Goal: Find specific page/section: Find specific page/section

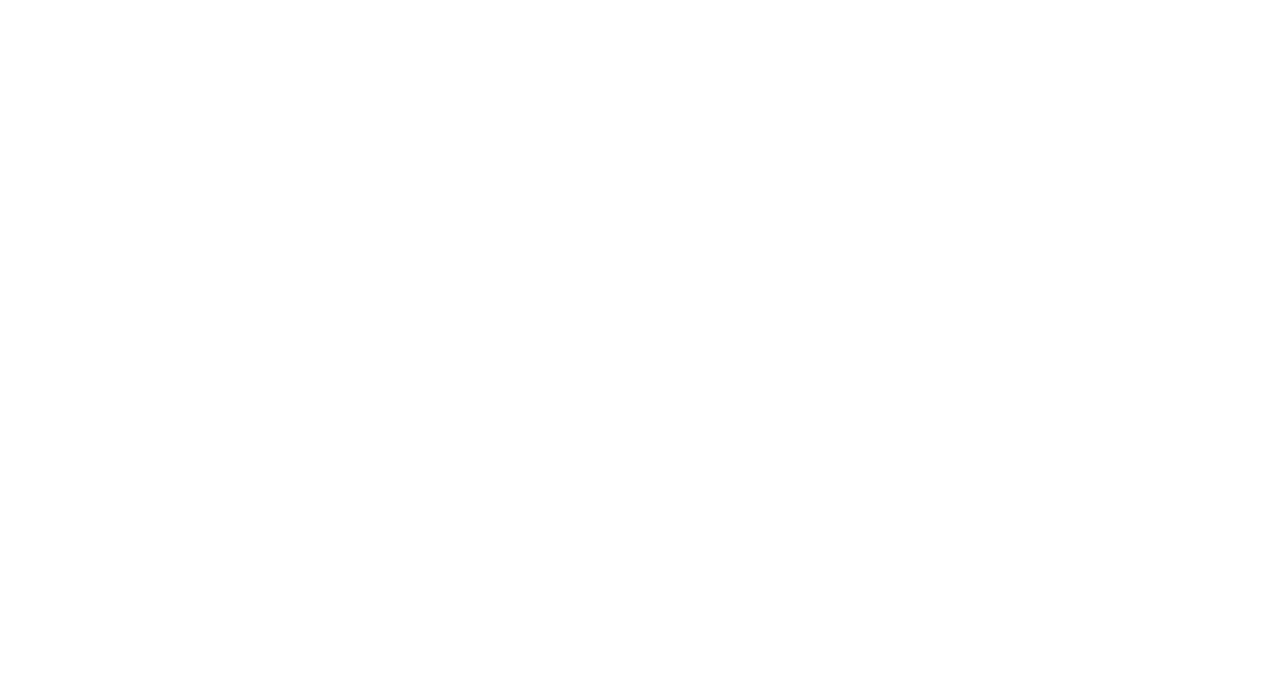
select select "Song"
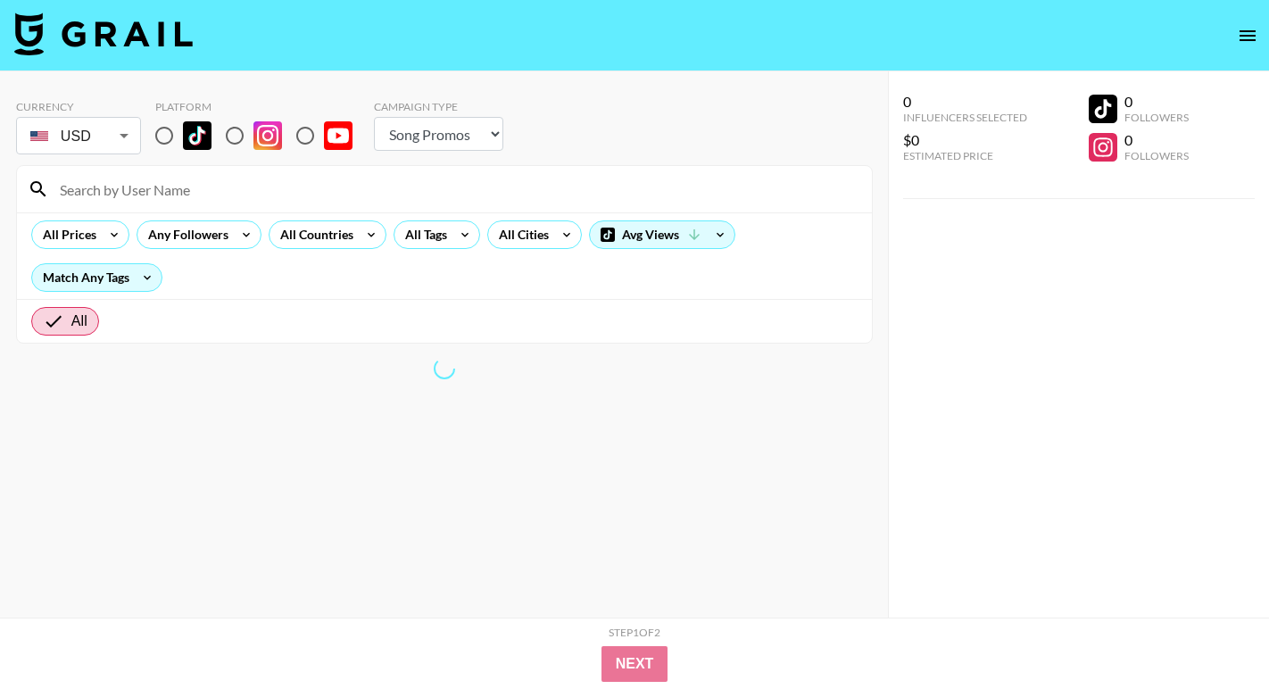
click at [161, 140] on input "radio" at bounding box center [163, 135] width 37 height 37
radio input "true"
click at [165, 134] on input "radio" at bounding box center [163, 135] width 37 height 37
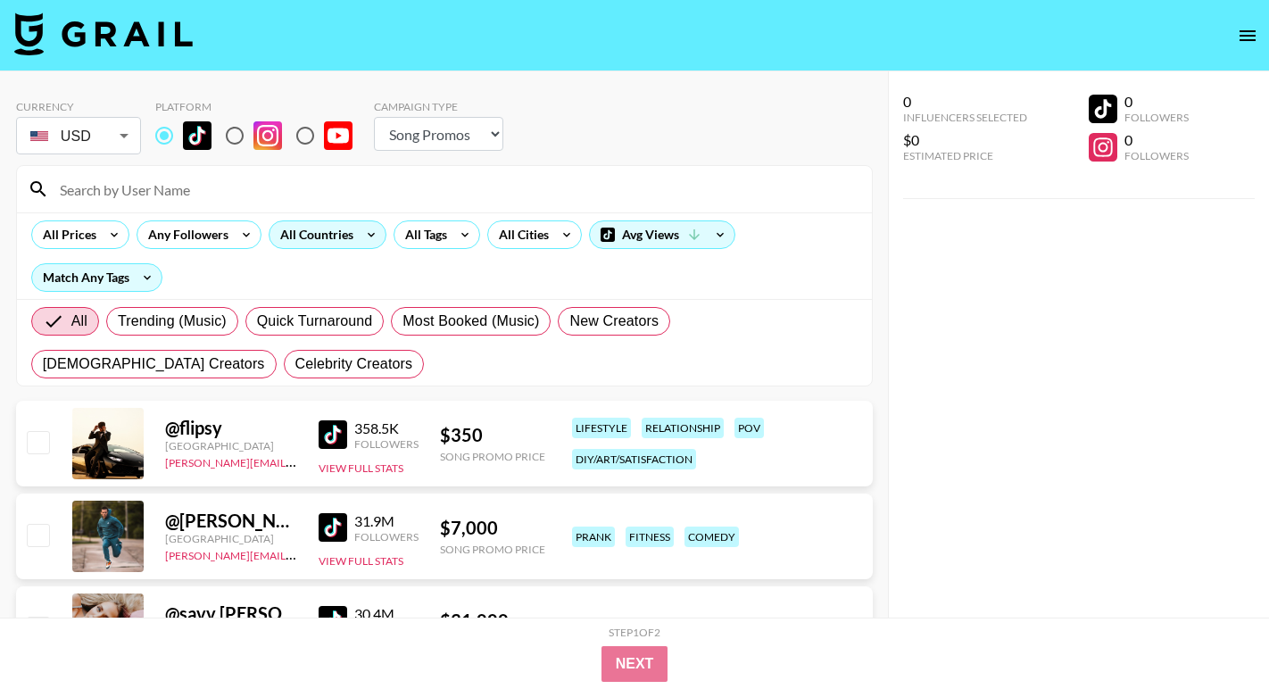
click at [305, 233] on div "All Countries" at bounding box center [313, 234] width 87 height 27
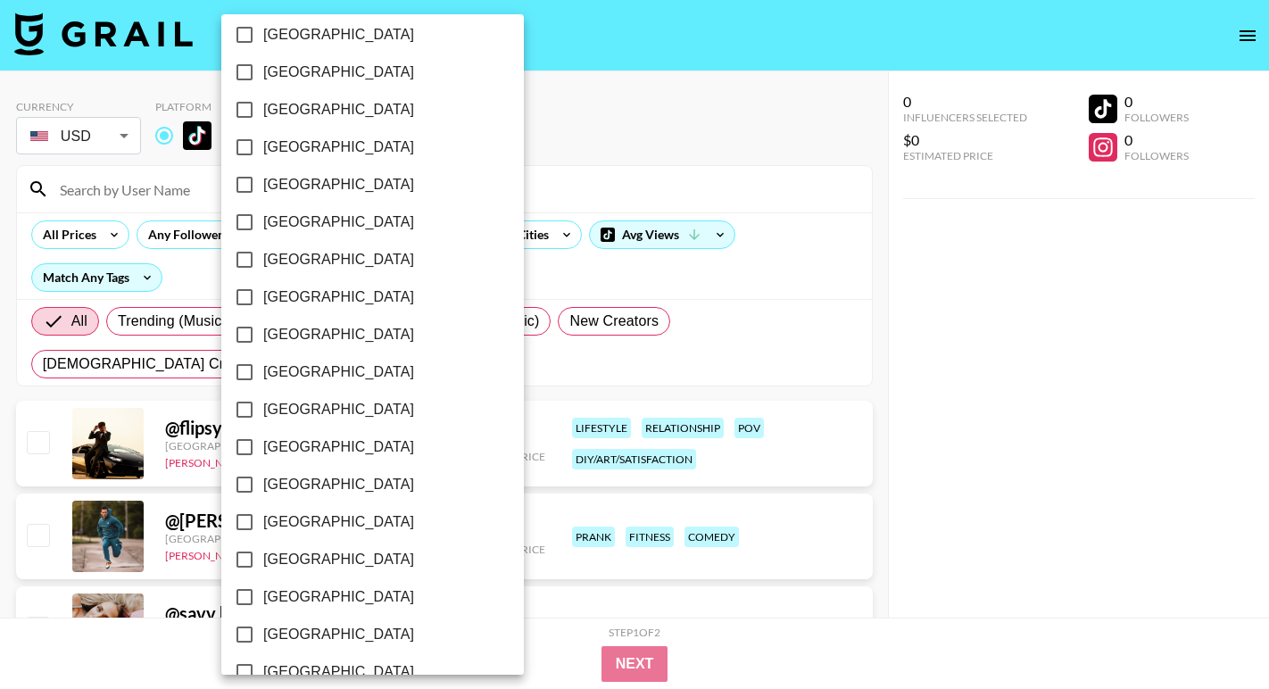
scroll to position [1364, 0]
click at [299, 635] on span "[GEOGRAPHIC_DATA]" at bounding box center [338, 632] width 151 height 21
click at [263, 635] on input "[GEOGRAPHIC_DATA]" at bounding box center [244, 632] width 37 height 37
checkbox input "true"
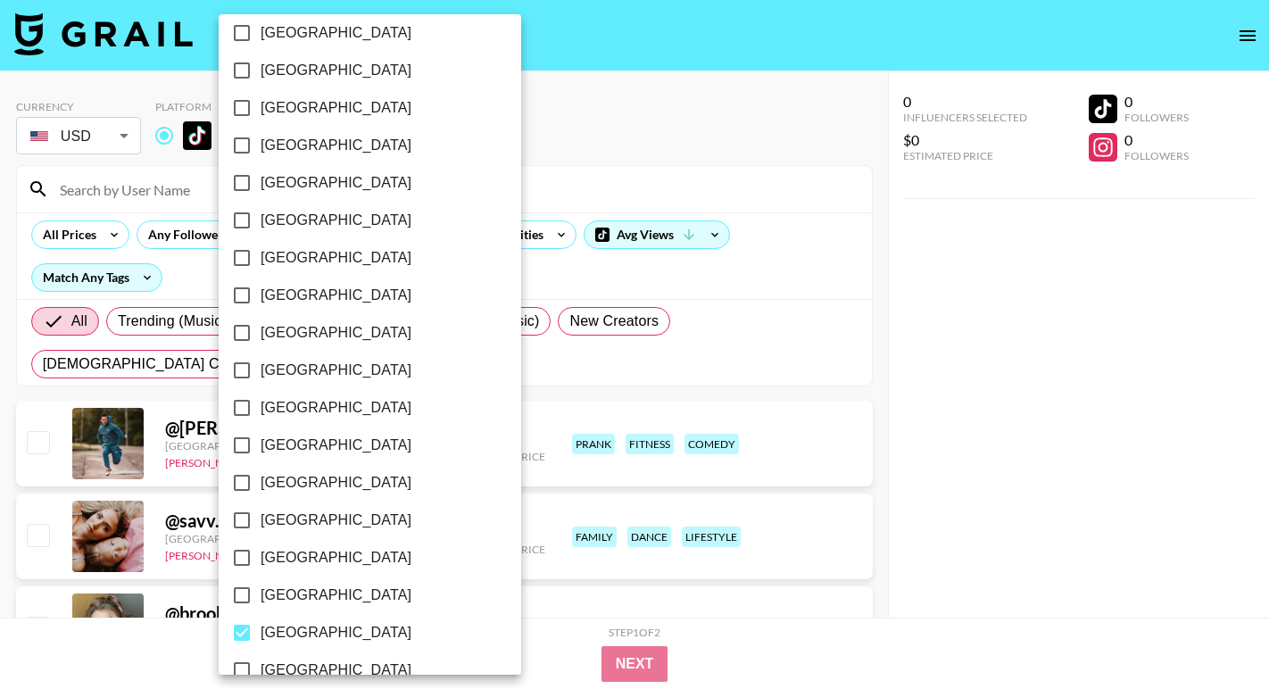
click at [487, 178] on div at bounding box center [634, 344] width 1269 height 689
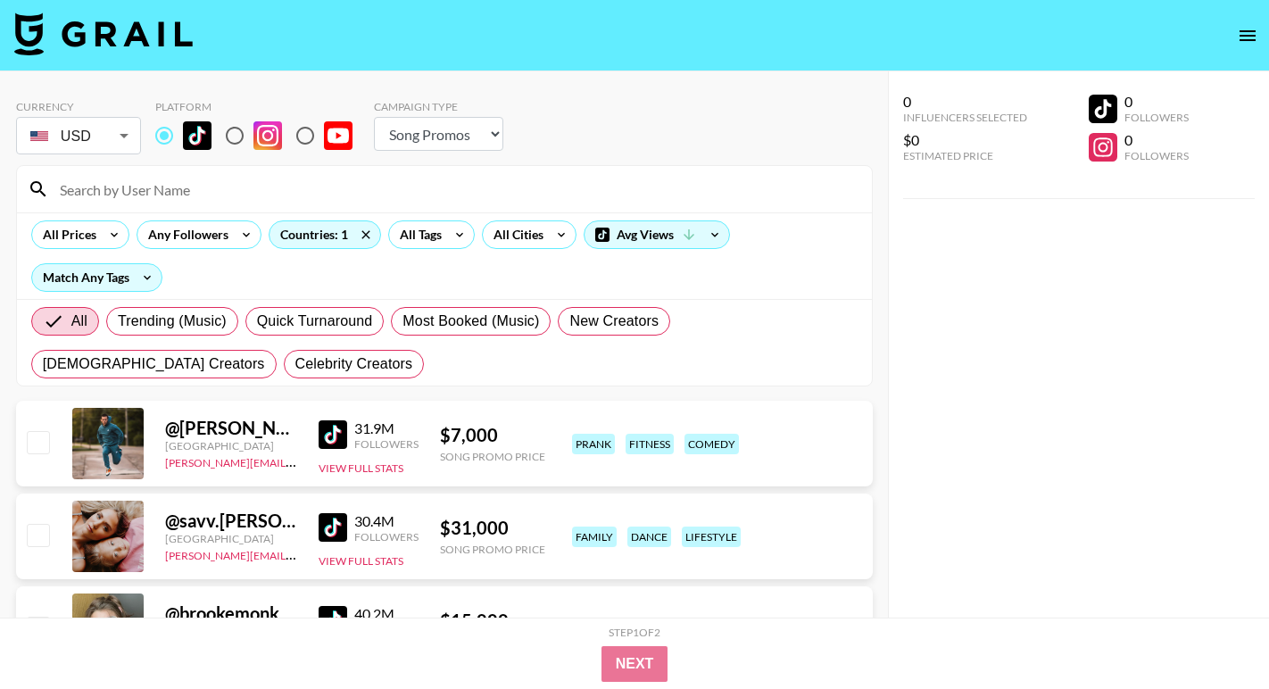
click at [412, 251] on div "All Prices Any Followers Countries: 1 All Tags All Cities Avg Views Match Any T…" at bounding box center [444, 255] width 855 height 87
click at [412, 239] on div "All Tags" at bounding box center [417, 234] width 56 height 27
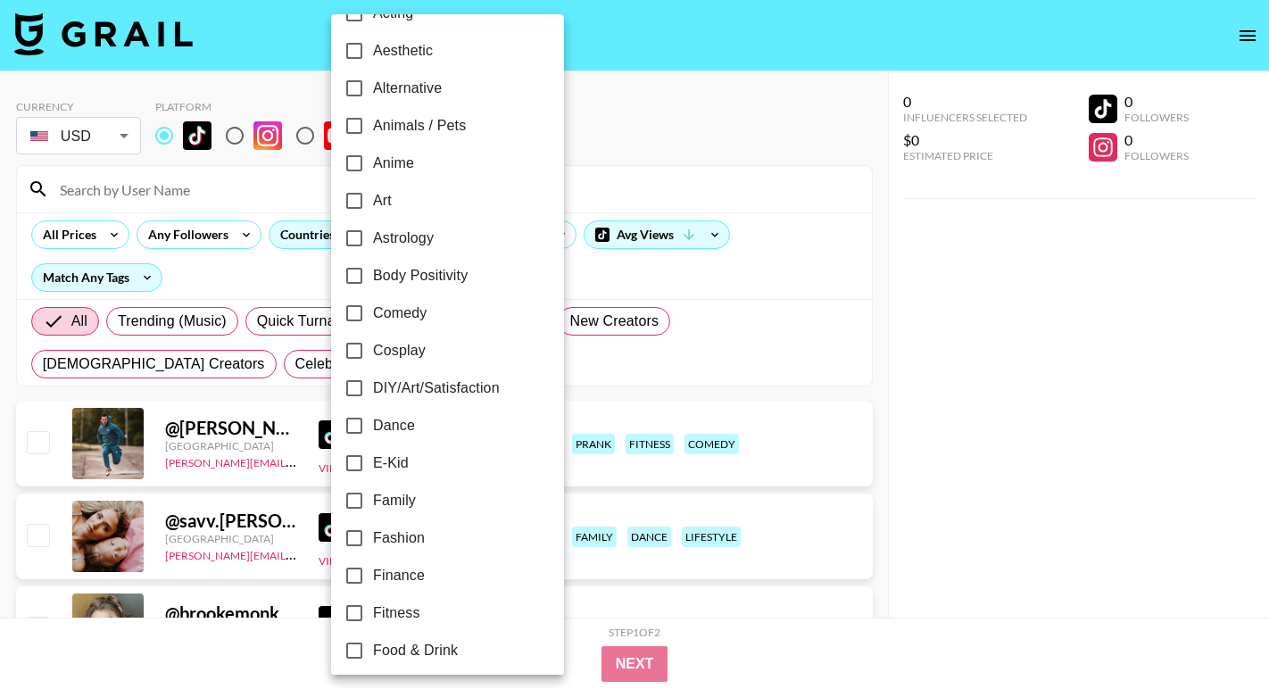
scroll to position [87, 0]
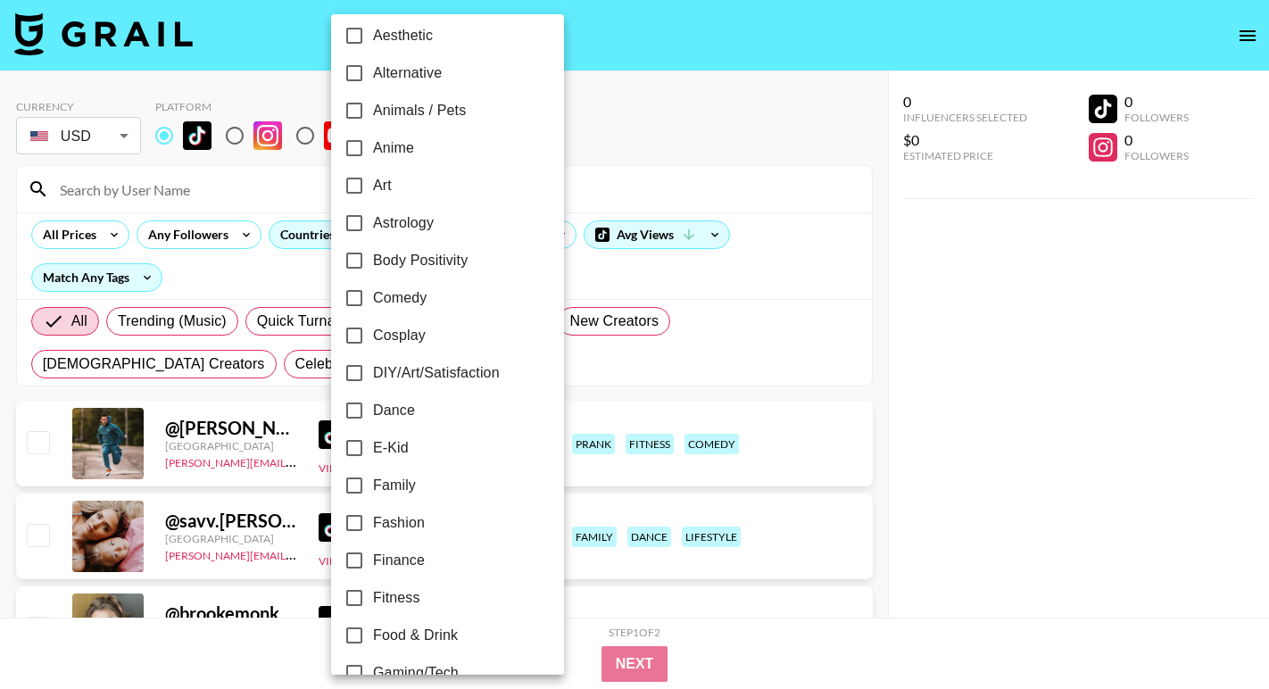
click at [388, 403] on span "Dance" at bounding box center [394, 410] width 42 height 21
click at [373, 403] on input "Dance" at bounding box center [354, 410] width 37 height 37
checkbox input "true"
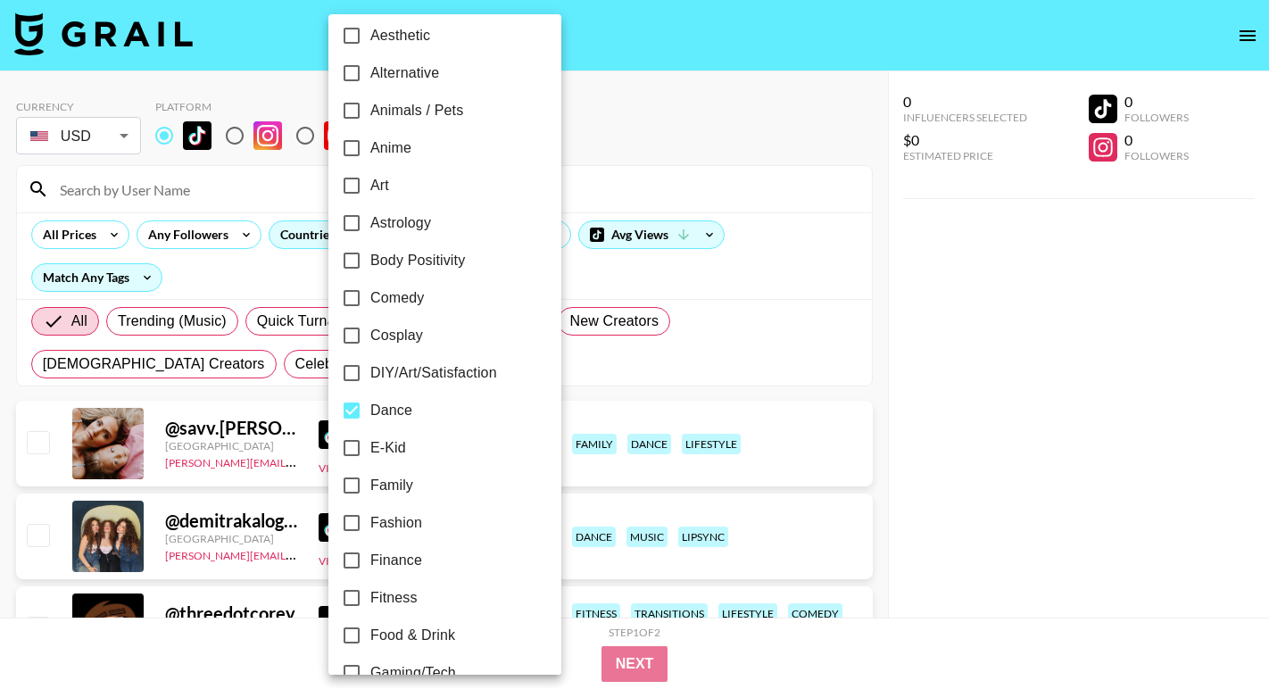
click at [574, 167] on div at bounding box center [634, 344] width 1269 height 689
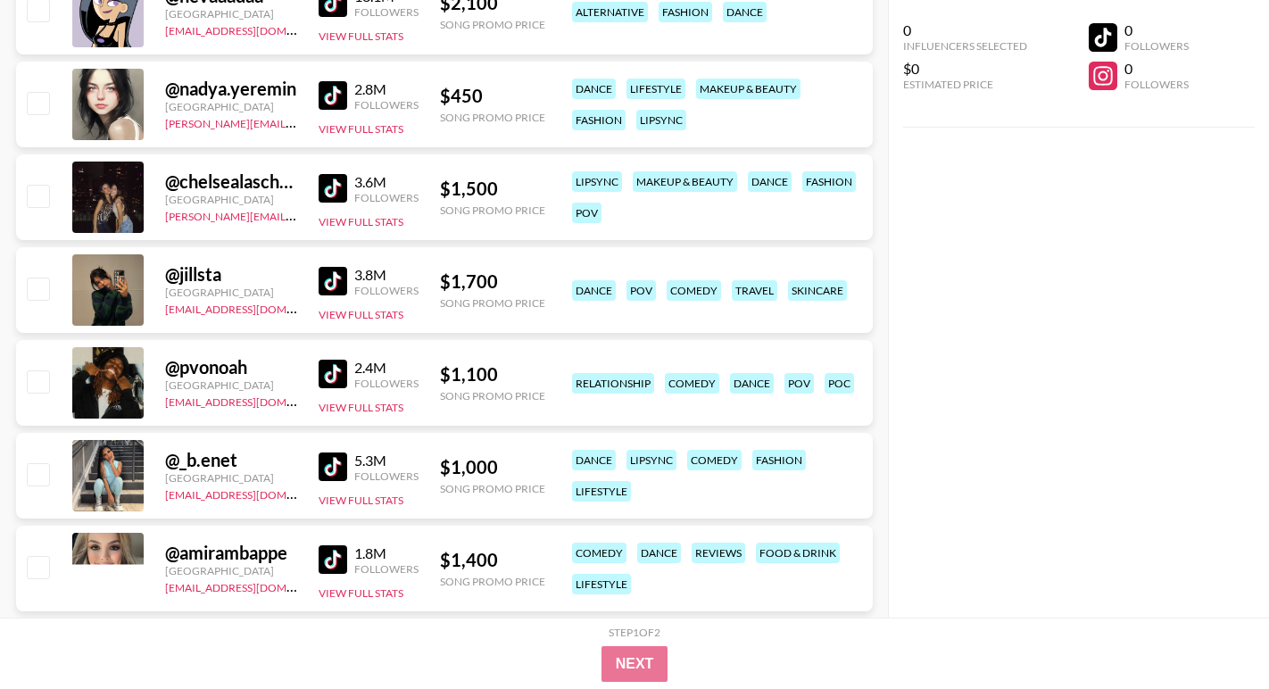
scroll to position [3857, 0]
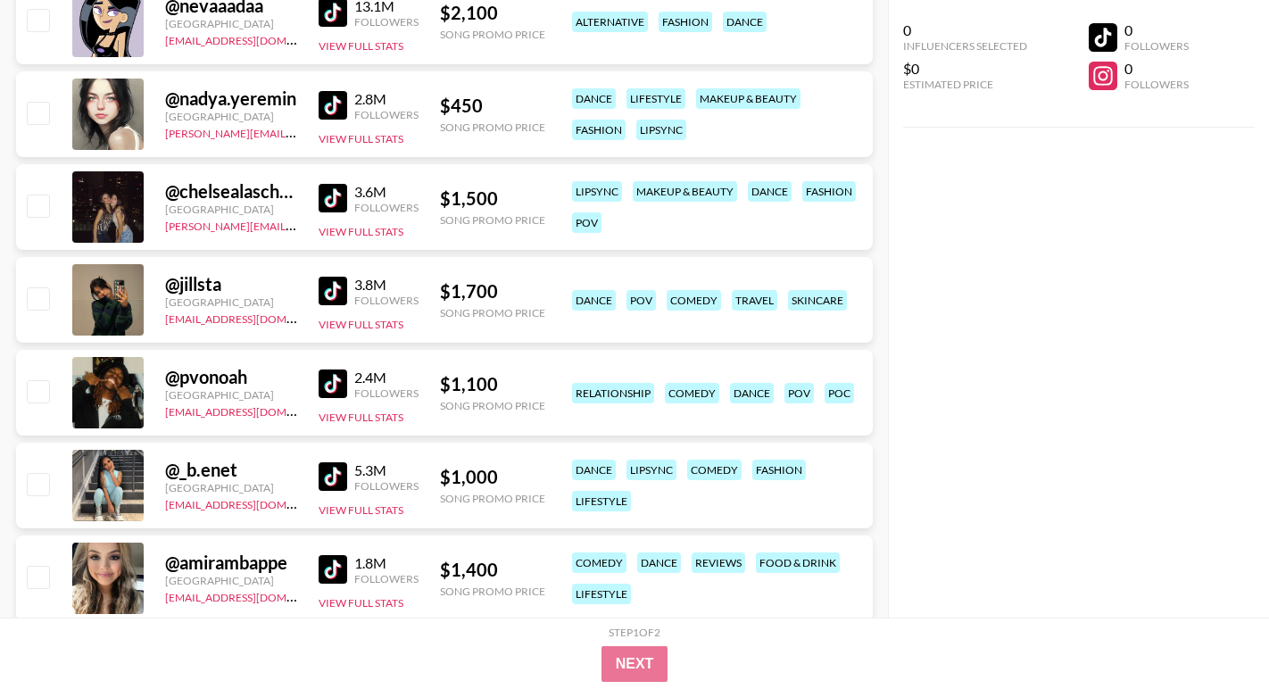
click at [327, 190] on img at bounding box center [333, 198] width 29 height 29
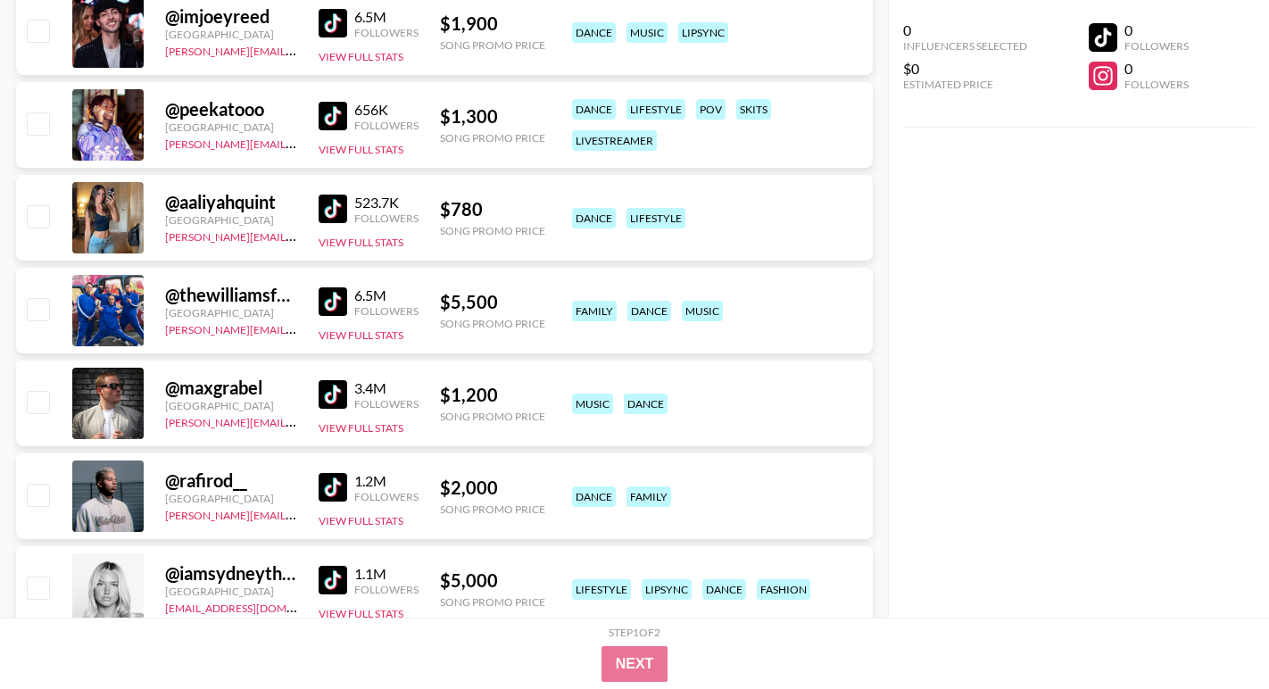
scroll to position [5827, 0]
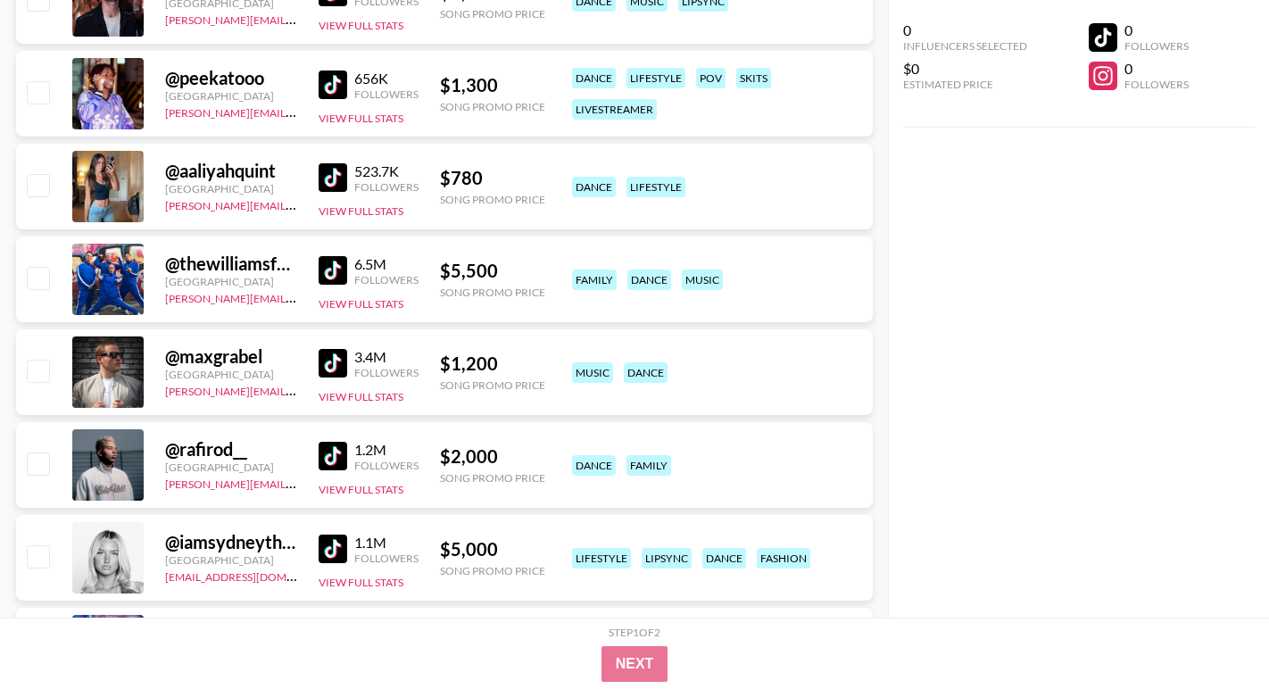
click at [335, 173] on img at bounding box center [333, 177] width 29 height 29
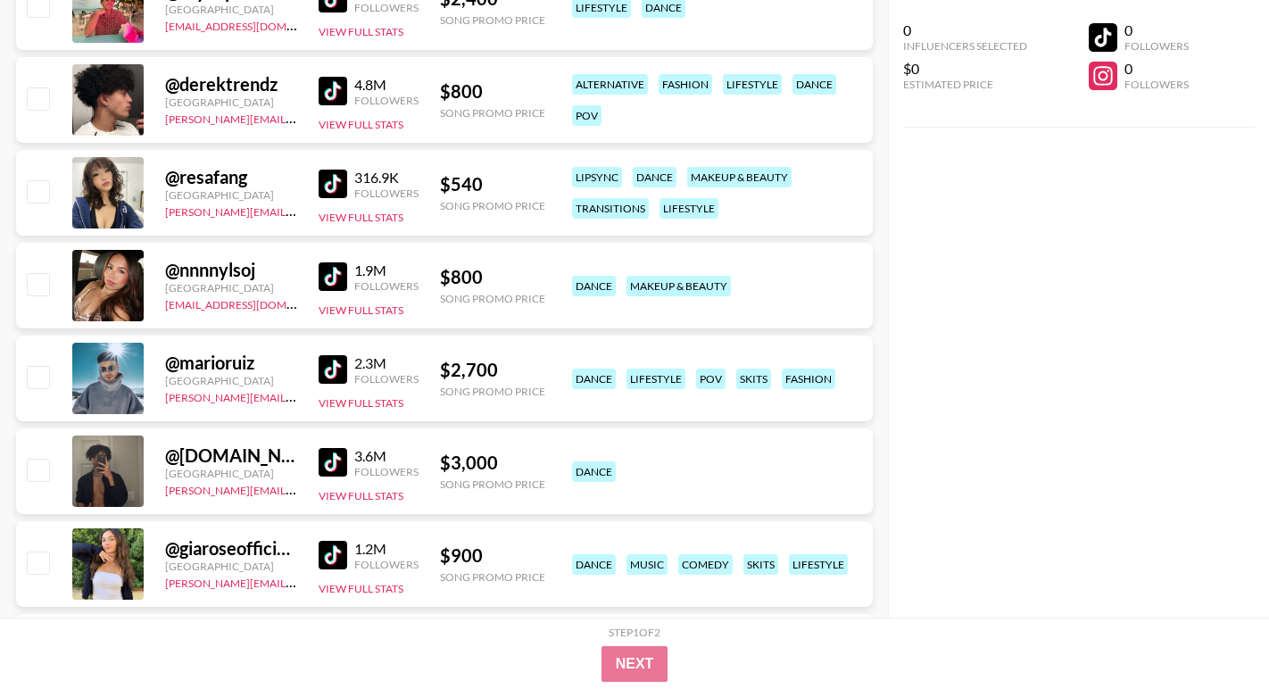
scroll to position [7307, 0]
click at [334, 175] on img at bounding box center [333, 183] width 29 height 29
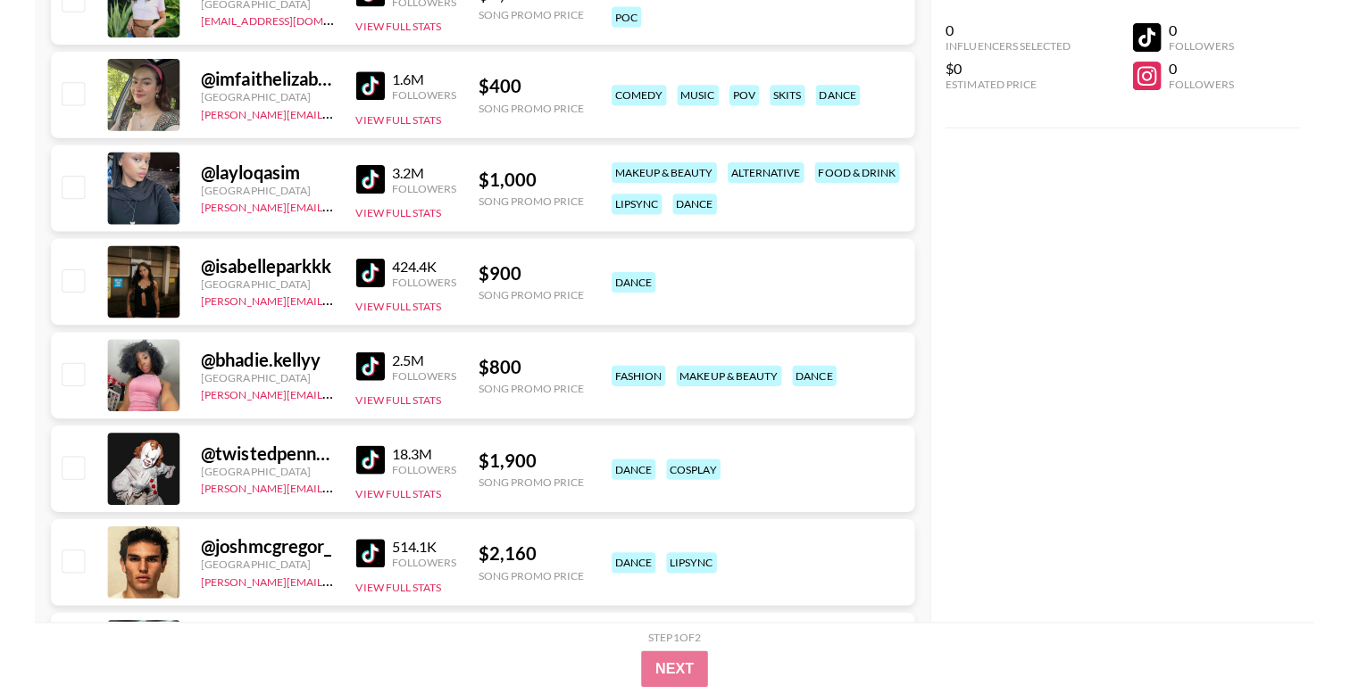
scroll to position [8382, 0]
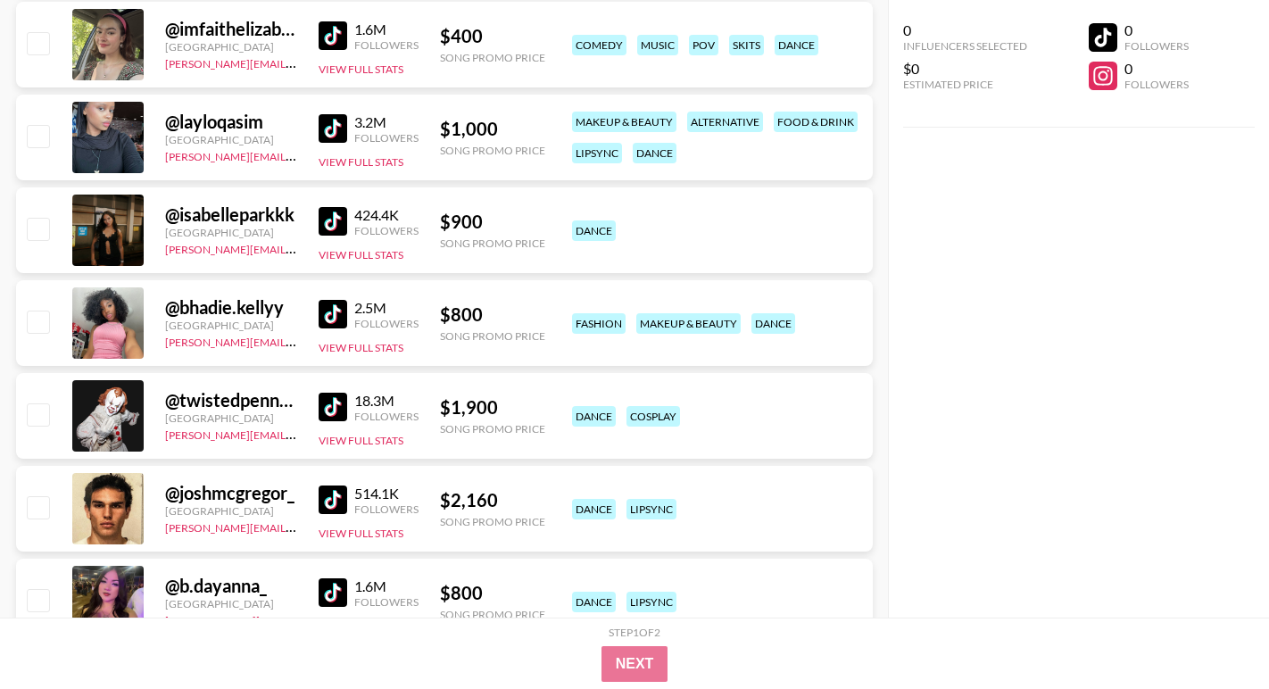
click at [320, 219] on img at bounding box center [333, 221] width 29 height 29
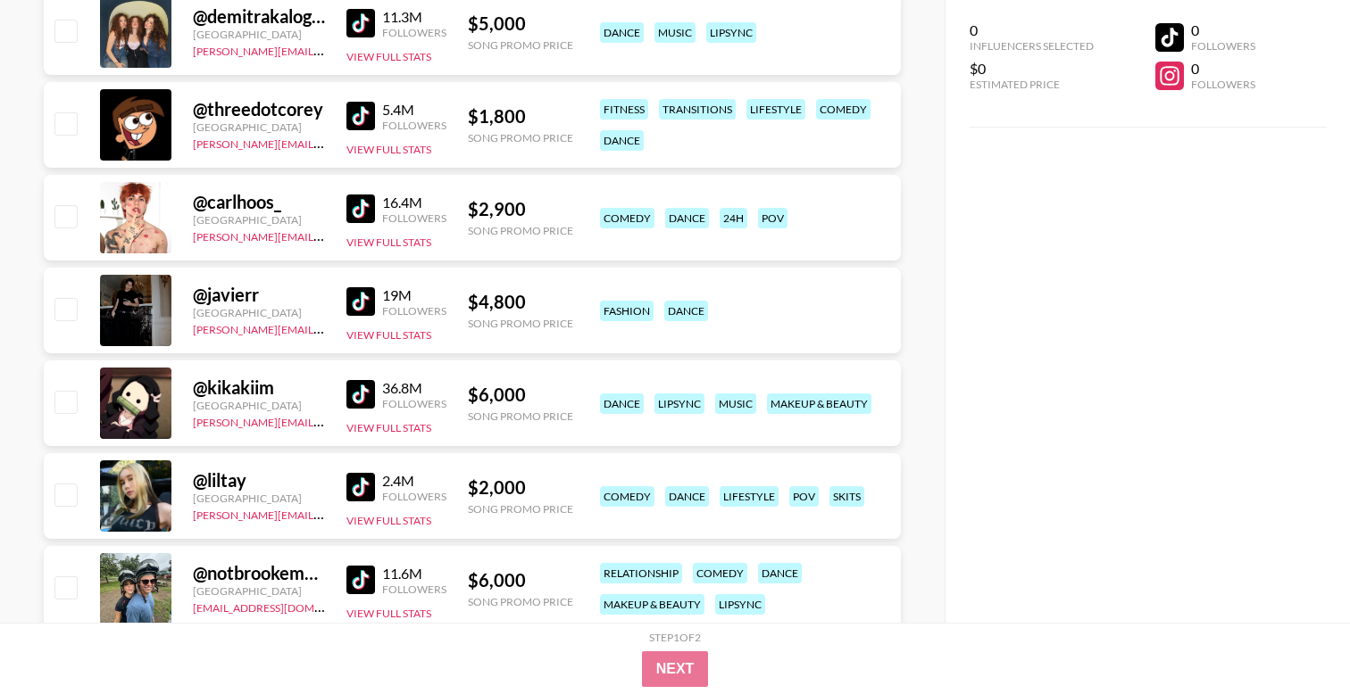
scroll to position [0, 0]
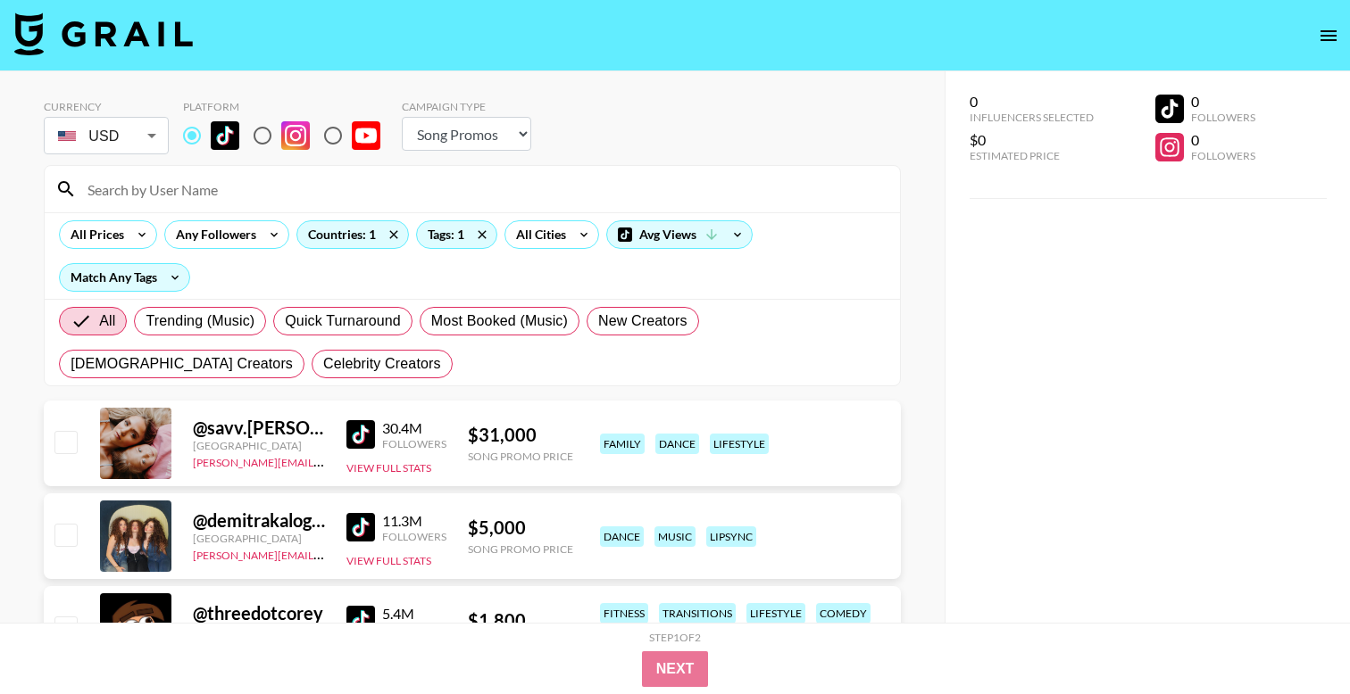
click at [225, 204] on div at bounding box center [472, 189] width 855 height 46
click at [213, 186] on input at bounding box center [483, 189] width 812 height 29
paste input "@aaliyahquint"
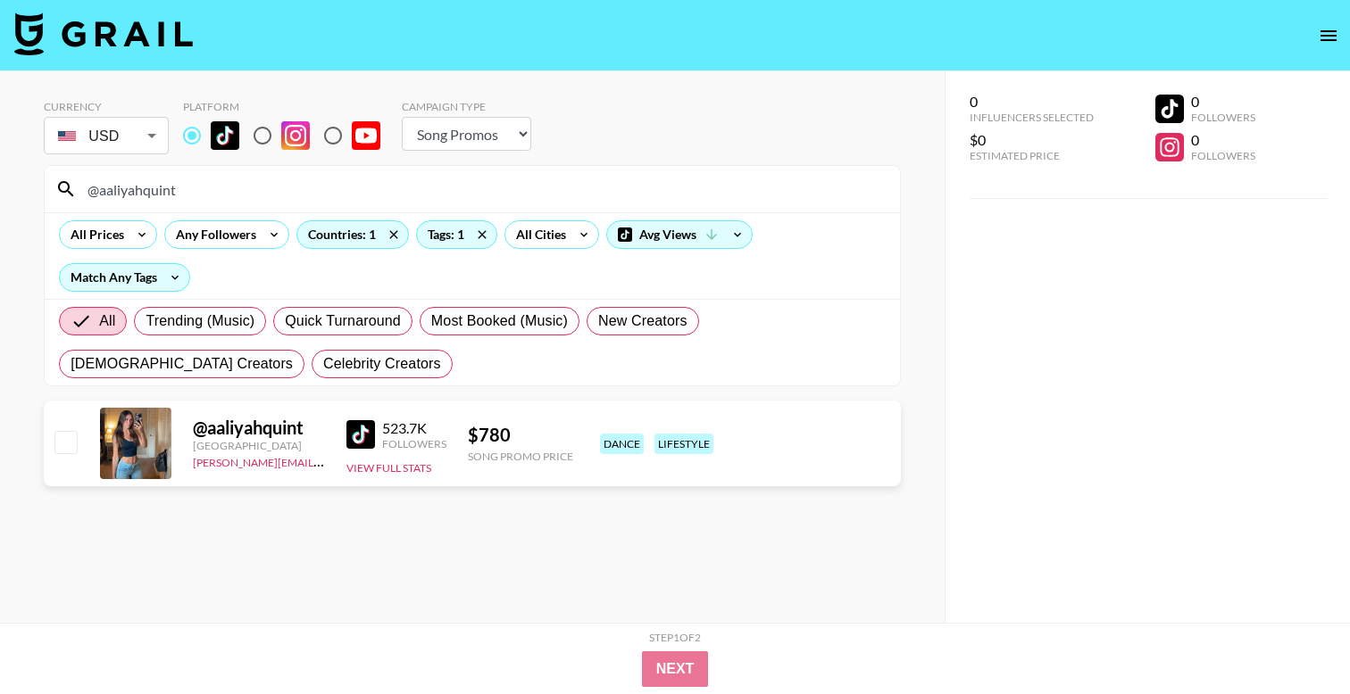
type input "@aaliyahquint"
